Goal: Task Accomplishment & Management: Manage account settings

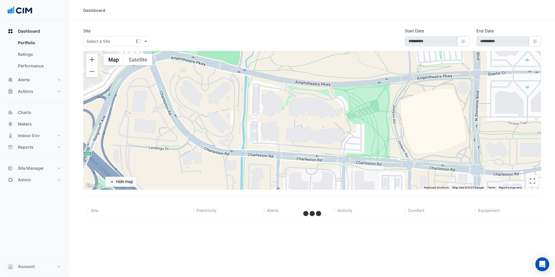
type input "**********"
select select "***"
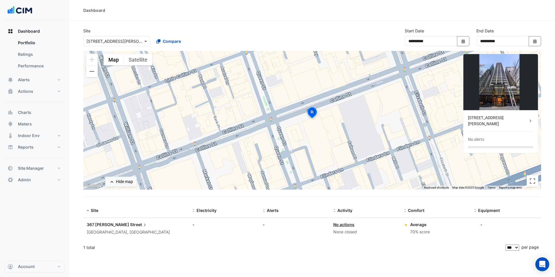
click at [114, 46] on div "Select a Site × 367 Collins Street" at bounding box center [116, 41] width 67 height 10
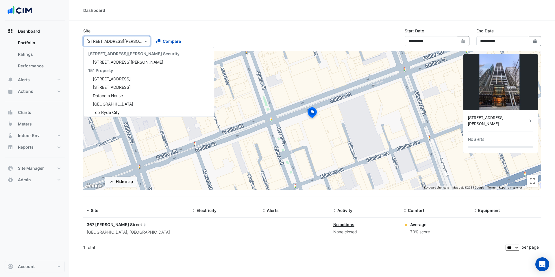
click at [132, 38] on input "text" at bounding box center [110, 41] width 49 height 6
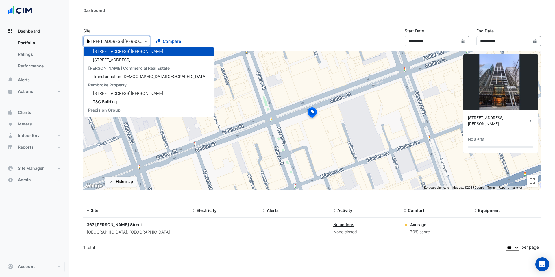
scroll to position [1495, 0]
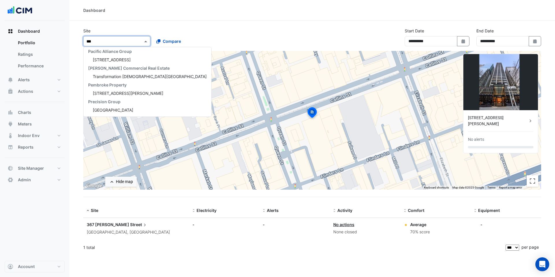
type input "****"
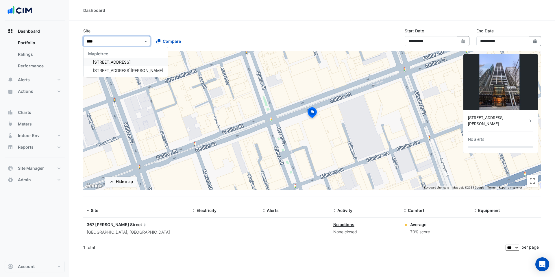
click at [126, 54] on div "Mapletree" at bounding box center [126, 53] width 84 height 8
click at [120, 58] on div "250 Long Water Avenue" at bounding box center [126, 62] width 84 height 8
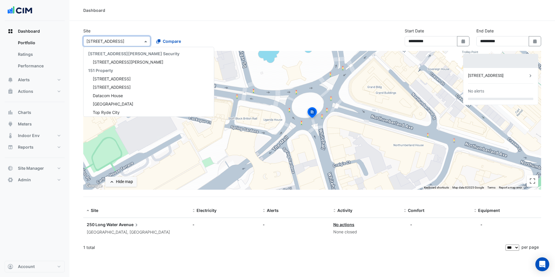
scroll to position [6535, 0]
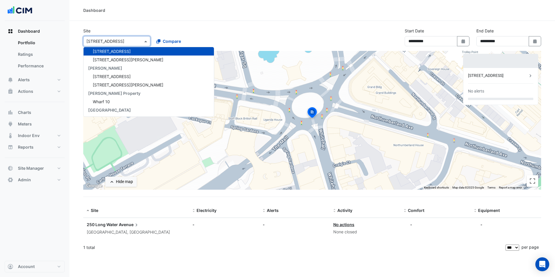
drag, startPoint x: 134, startPoint y: 44, endPoint x: 104, endPoint y: 39, distance: 31.0
click at [104, 39] on div "Select a Site × 250 Long Water Avenue" at bounding box center [113, 41] width 59 height 6
click at [34, 79] on button "Alerts" at bounding box center [35, 80] width 60 height 12
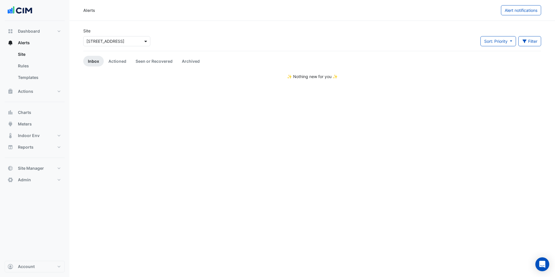
click at [143, 43] on span at bounding box center [146, 41] width 7 height 6
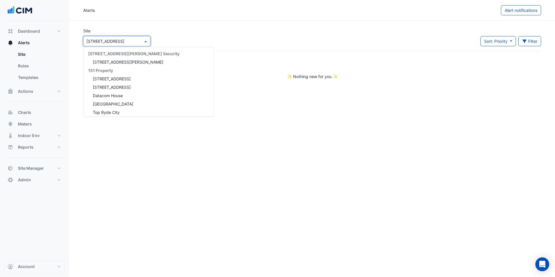
scroll to position [6535, 0]
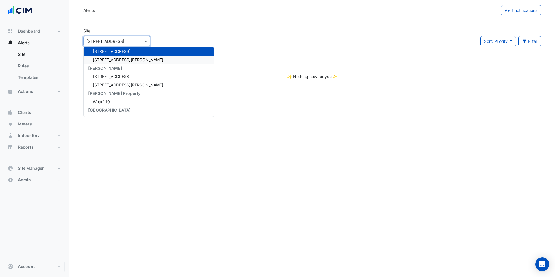
click at [135, 57] on div "3 Hardman Street" at bounding box center [149, 60] width 130 height 8
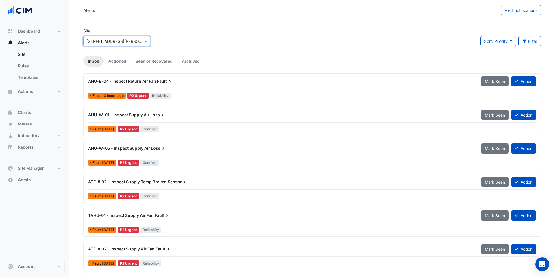
click at [126, 45] on div "Select a Site × 3 Hardman Street" at bounding box center [116, 41] width 67 height 10
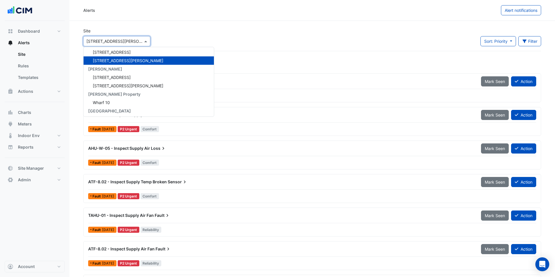
scroll to position [6532, 0]
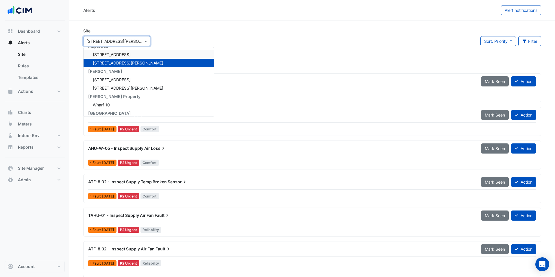
click at [124, 56] on span "250 Long Water Avenue" at bounding box center [112, 54] width 38 height 5
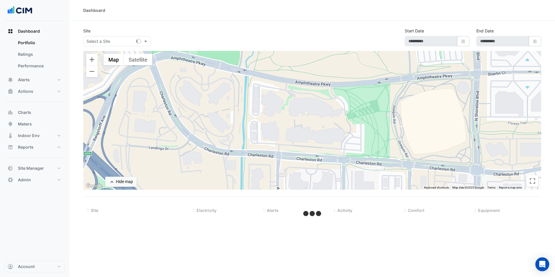
type input "**********"
select select "***"
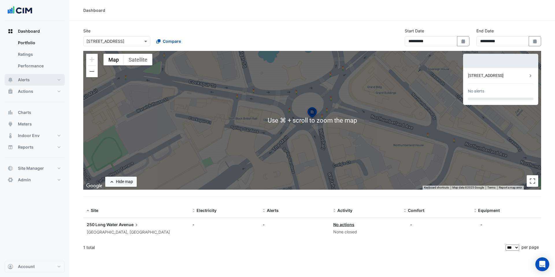
click at [34, 77] on button "Alerts" at bounding box center [35, 80] width 60 height 12
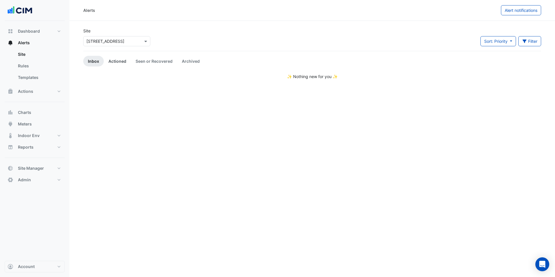
click at [120, 60] on link "Actioned" at bounding box center [117, 61] width 27 height 11
click at [137, 60] on link "Seen or Recovered" at bounding box center [154, 61] width 46 height 11
click at [34, 113] on button "Charts" at bounding box center [35, 113] width 60 height 12
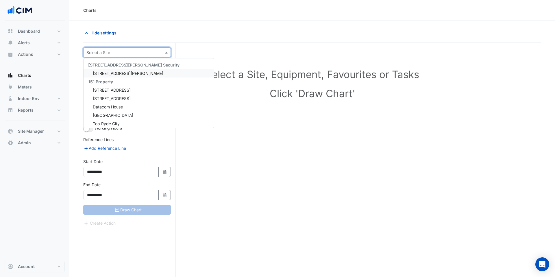
click at [127, 52] on input "text" at bounding box center [121, 53] width 70 height 6
type input "***"
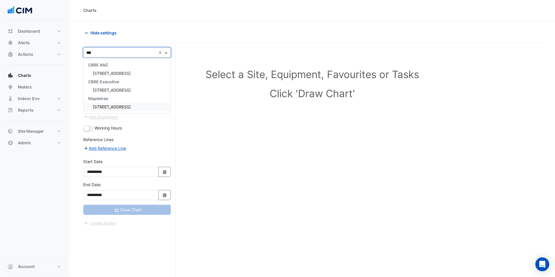
click at [128, 106] on span "250 Long Water Avenue" at bounding box center [112, 106] width 38 height 5
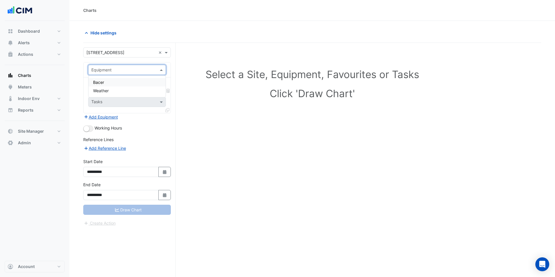
click at [140, 72] on input "text" at bounding box center [121, 70] width 60 height 6
click at [198, 48] on div "Select a Site, Equipment, Favourites or Tasks Click 'Draw Chart'" at bounding box center [312, 171] width 458 height 256
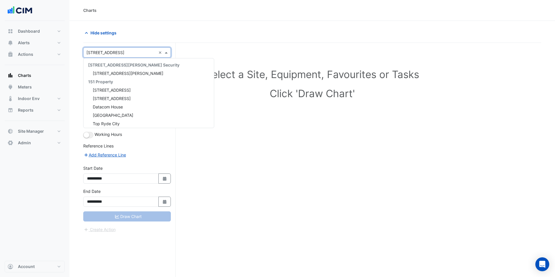
click at [117, 52] on input "text" at bounding box center [121, 53] width 70 height 6
type input "*"
click at [158, 53] on div at bounding box center [127, 52] width 87 height 7
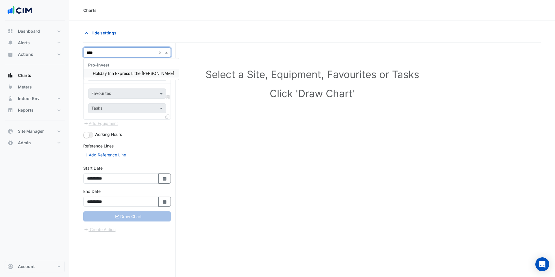
type input "*****"
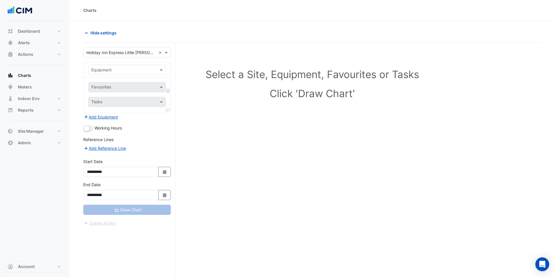
click at [145, 39] on div "Hide settings" at bounding box center [312, 35] width 458 height 15
click at [125, 73] on div "Equipment" at bounding box center [127, 70] width 78 height 10
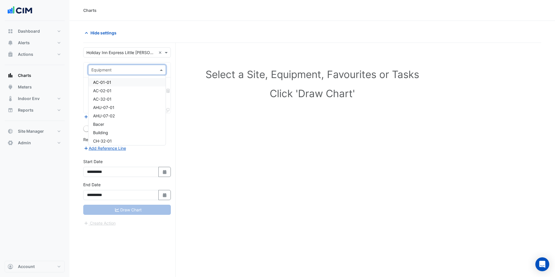
click at [121, 83] on div "AC-01-01" at bounding box center [126, 82] width 77 height 8
click at [150, 90] on input "text" at bounding box center [123, 88] width 65 height 6
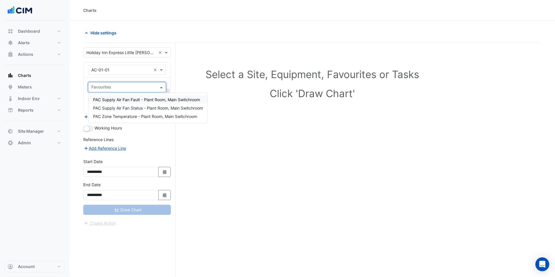
click at [143, 97] on span "PAC Supply Air Fan Fault - Plant Room, Main Switchroom" at bounding box center [146, 99] width 107 height 5
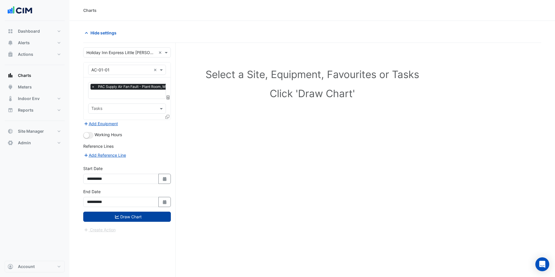
click at [133, 215] on button "Draw Chart" at bounding box center [127, 217] width 88 height 10
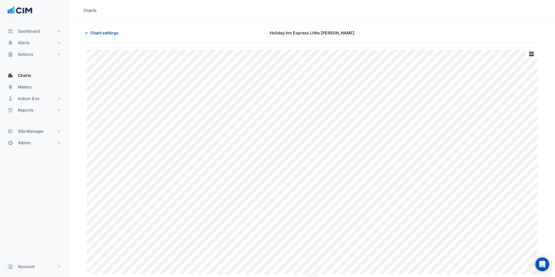
click at [111, 34] on span "Chart settings" at bounding box center [105, 33] width 28 height 6
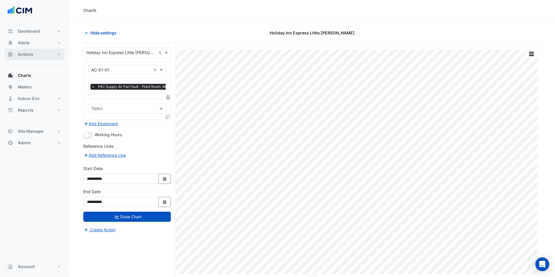
click at [46, 52] on button "Actions" at bounding box center [35, 55] width 60 height 12
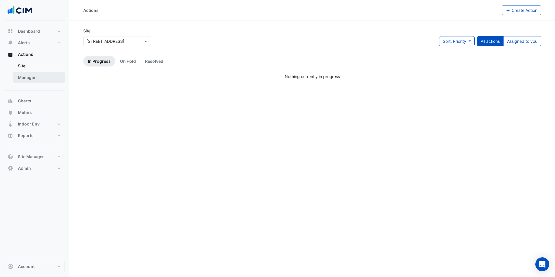
click at [44, 73] on link "Manager" at bounding box center [38, 78] width 51 height 12
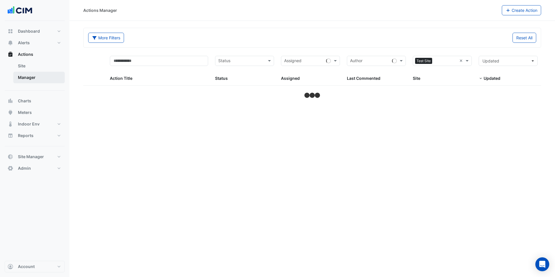
select select "***"
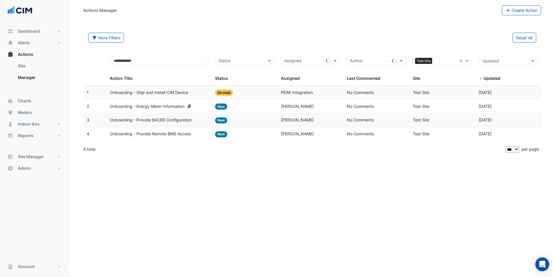
click at [459, 60] on div "Sites × Test Site ×" at bounding box center [442, 61] width 59 height 10
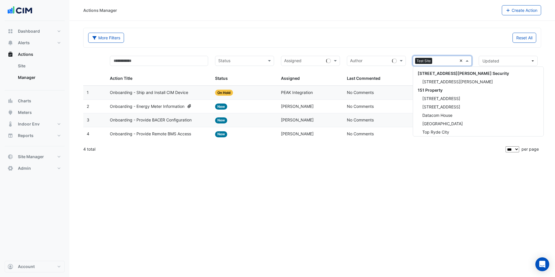
scroll to position [10871, 0]
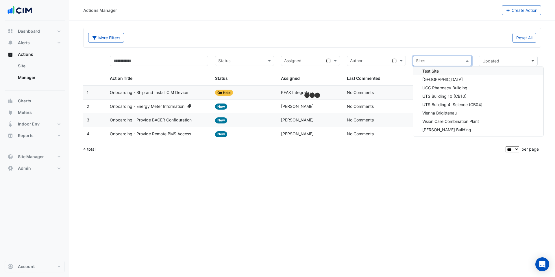
click at [457, 37] on div "Reset All" at bounding box center [426, 38] width 228 height 10
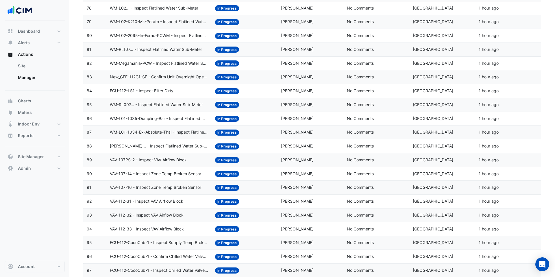
scroll to position [1205, 0]
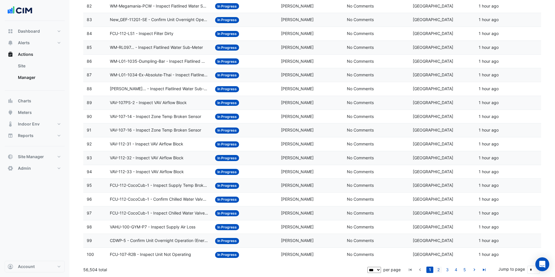
click at [440, 270] on link "2" at bounding box center [438, 270] width 7 height 6
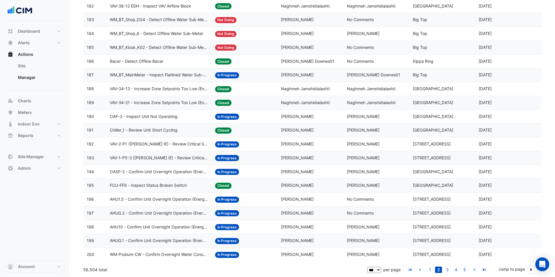
click at [268, 211] on div "Status: In Progress" at bounding box center [244, 213] width 59 height 7
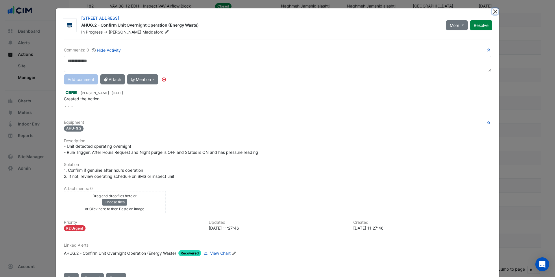
click at [494, 12] on button "Close" at bounding box center [495, 11] width 6 height 6
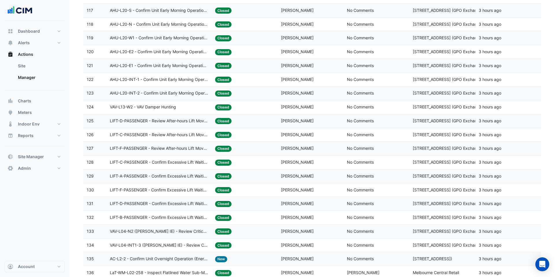
scroll to position [303, 0]
click at [152, 73] on datatable-body-cell "Action Title: AHU-L20-INT-1 - Confirm Unit Early Morning Operation (Energy Savi…" at bounding box center [159, 80] width 106 height 14
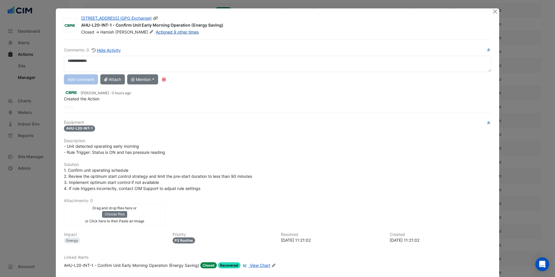
click at [157, 32] on link "Actioned 9 other times" at bounding box center [177, 31] width 43 height 5
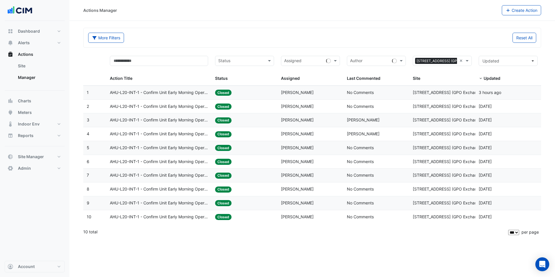
select select "***"
click at [182, 164] on span "AHU-L20-INT-1 - Confirm Unit Early Morning Operation (Energy Saving)" at bounding box center [159, 161] width 99 height 7
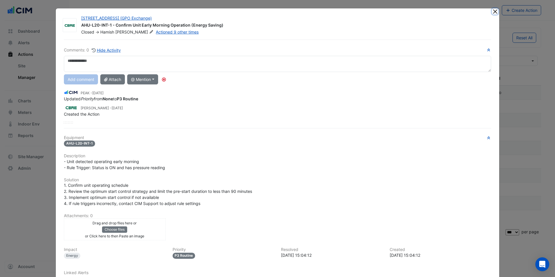
click at [494, 14] on button "Close" at bounding box center [495, 11] width 6 height 6
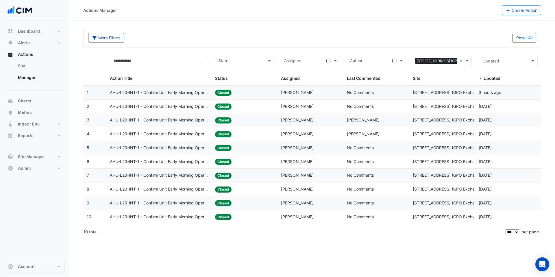
click at [182, 93] on span "AHU-L20-INT-1 - Confirm Unit Early Morning Operation (Energy Saving)" at bounding box center [159, 92] width 99 height 7
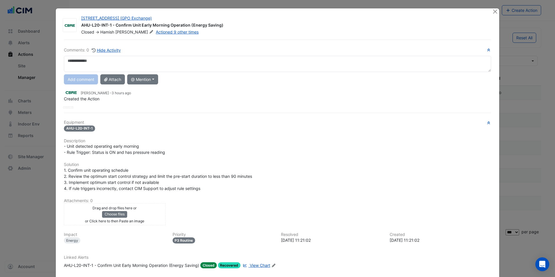
click at [260, 265] on span "View Chart" at bounding box center [260, 265] width 21 height 5
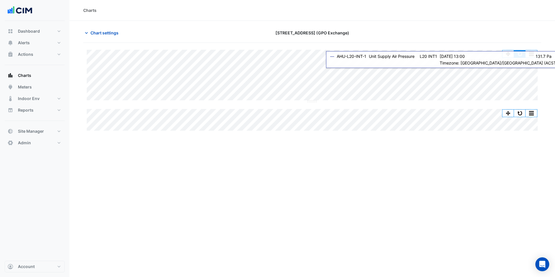
click at [517, 56] on button "button" at bounding box center [520, 53] width 12 height 7
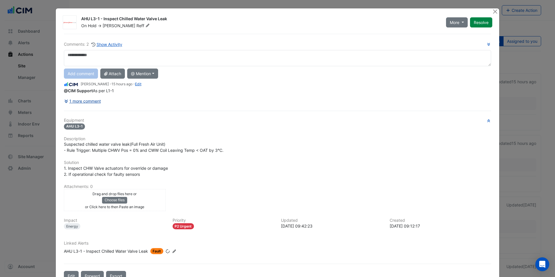
click at [99, 99] on button "1 more comment" at bounding box center [82, 101] width 37 height 10
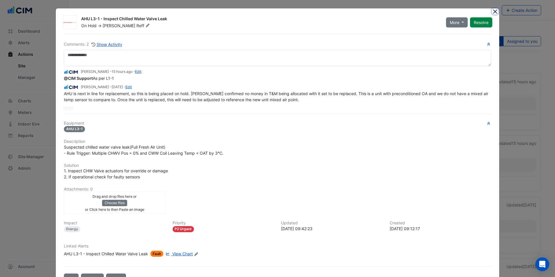
click at [495, 11] on button "Close" at bounding box center [495, 11] width 6 height 6
